Goal: Information Seeking & Learning: Learn about a topic

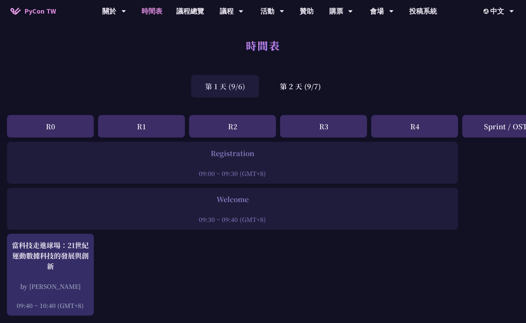
click at [91, 68] on div "時間表" at bounding box center [263, 53] width 526 height 37
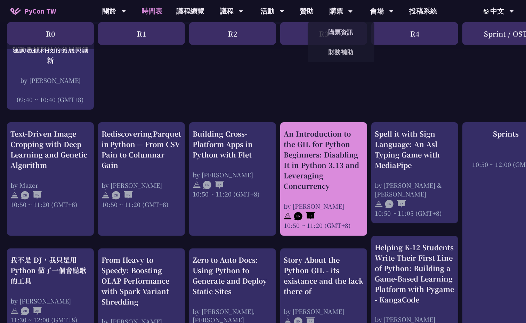
scroll to position [157, 0]
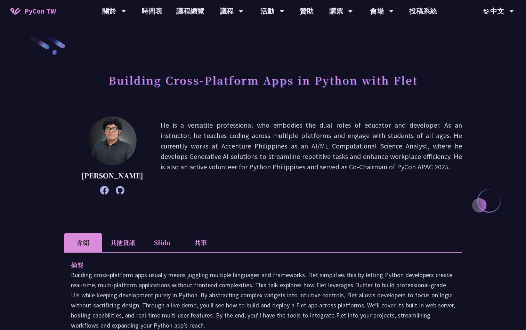
click at [197, 239] on li "共筆" at bounding box center [201, 242] width 38 height 19
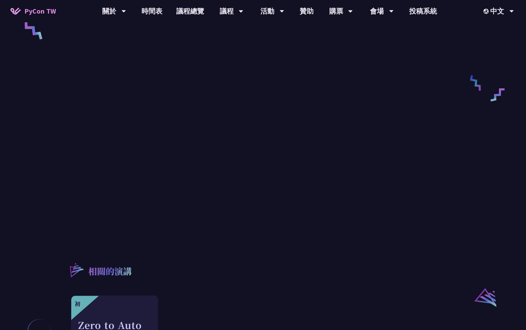
scroll to position [313, 0]
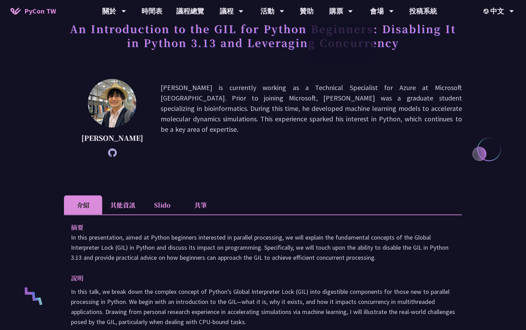
scroll to position [52, 0]
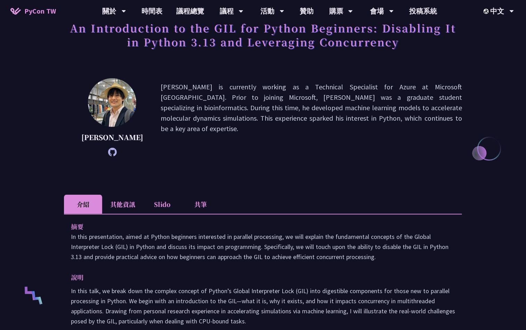
click at [200, 192] on div "An Introduction to the GIL for Python Beginners: Disabling It in Python 3.13 an…" at bounding box center [263, 318] width 398 height 671
click at [199, 200] on li "共筆" at bounding box center [201, 204] width 38 height 19
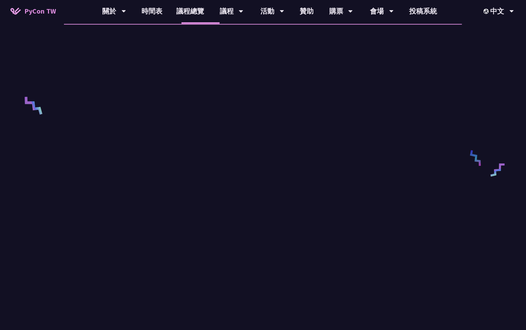
scroll to position [261, 0]
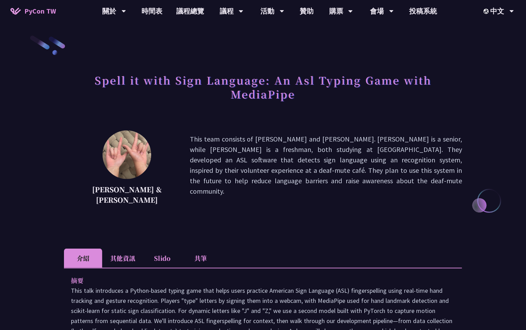
click at [198, 252] on li "共筆" at bounding box center [201, 258] width 38 height 19
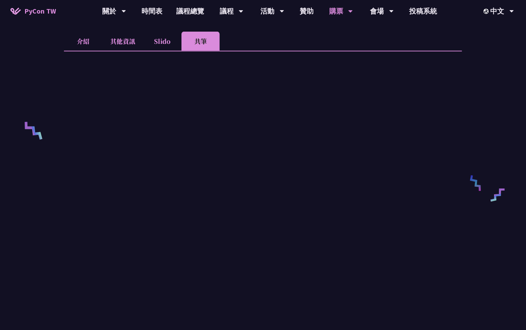
scroll to position [209, 0]
